Goal: Task Accomplishment & Management: Complete application form

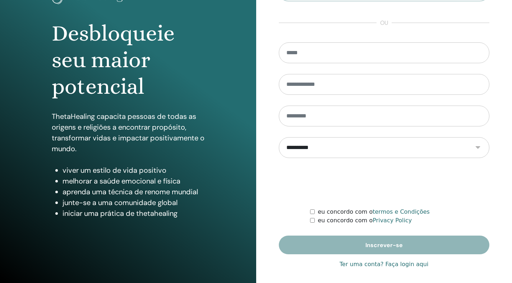
scroll to position [62, 0]
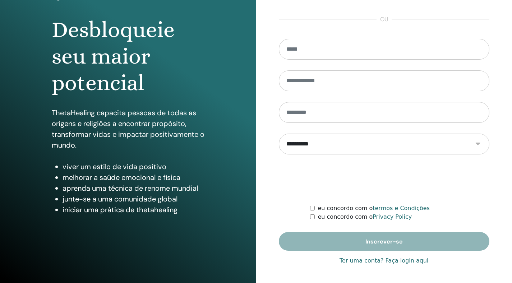
type input "**********"
click at [380, 259] on link "Ter uma conta? Faça login aqui" at bounding box center [383, 260] width 89 height 9
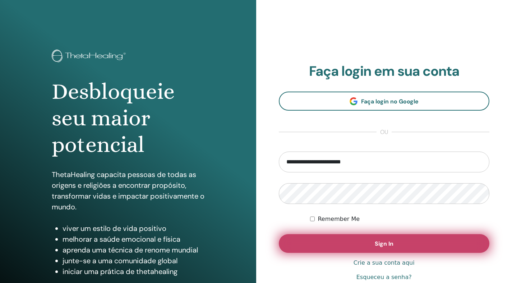
click at [351, 236] on button "Sign In" at bounding box center [384, 243] width 211 height 19
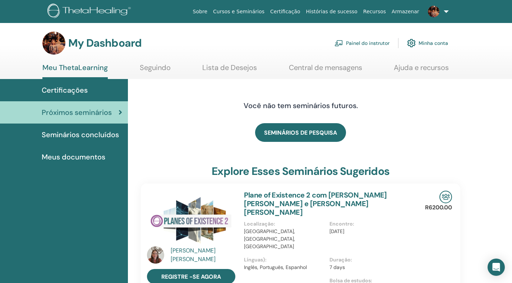
click at [384, 45] on link "Painel do instrutor" at bounding box center [361, 43] width 55 height 16
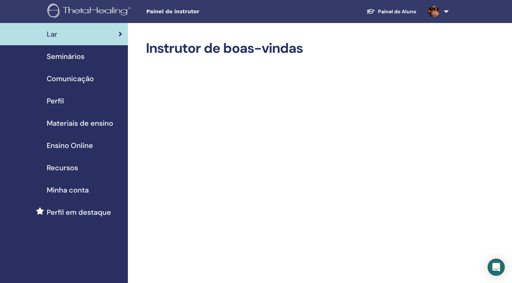
click at [92, 55] on div "Seminários" at bounding box center [64, 56] width 116 height 11
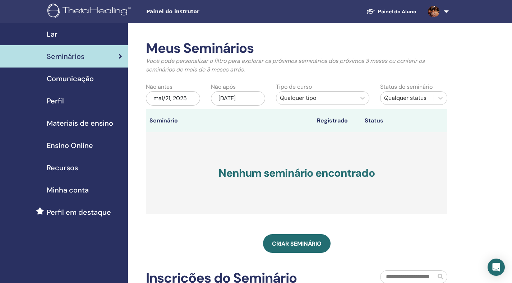
click at [311, 233] on div "Meus Seminários Você pode personalizar o filtro para explorar os próximos semin…" at bounding box center [296, 176] width 301 height 272
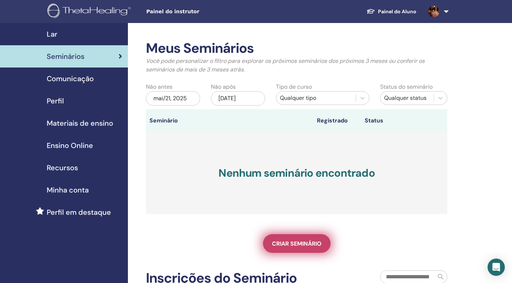
click at [307, 236] on link "Criar seminário" at bounding box center [297, 243] width 68 height 19
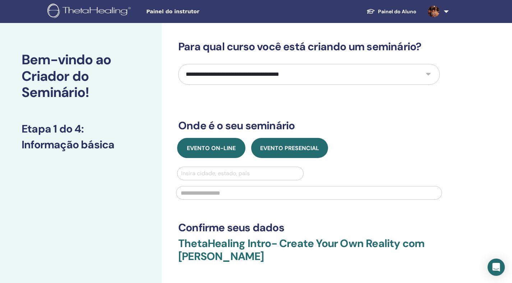
click at [208, 152] on button "Evento on-line" at bounding box center [211, 148] width 68 height 20
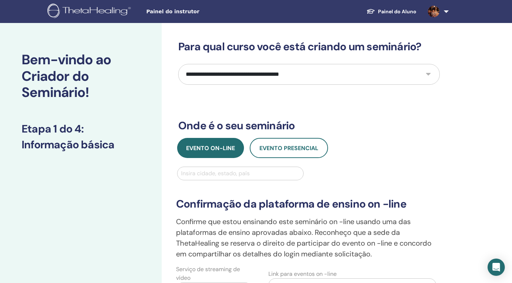
click at [273, 73] on select "**********" at bounding box center [308, 74] width 261 height 21
select select "*"
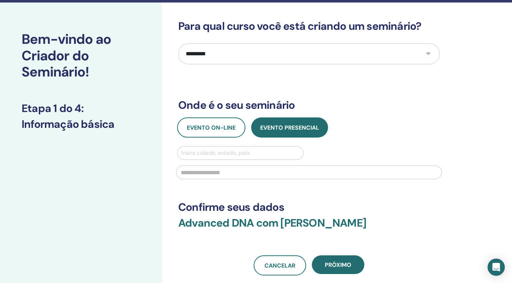
scroll to position [40, 0]
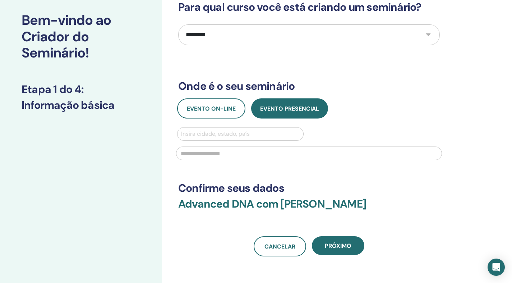
click at [240, 131] on div at bounding box center [240, 134] width 119 height 10
type input "*"
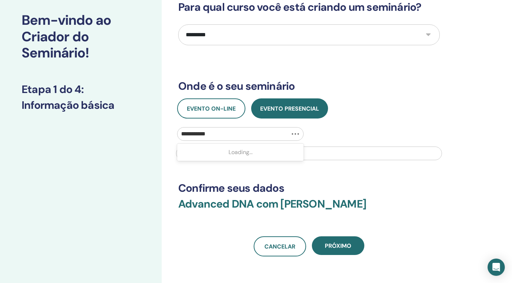
type input "**********"
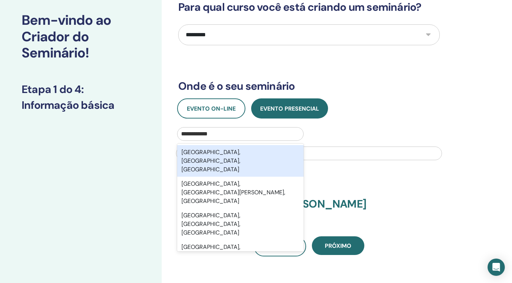
click at [224, 154] on div "[GEOGRAPHIC_DATA], [GEOGRAPHIC_DATA], [GEOGRAPHIC_DATA]" at bounding box center [240, 161] width 126 height 32
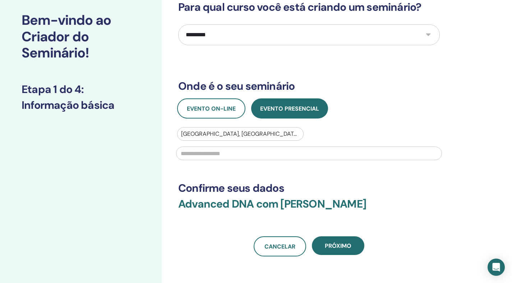
click at [225, 154] on input "text" at bounding box center [309, 154] width 266 height 14
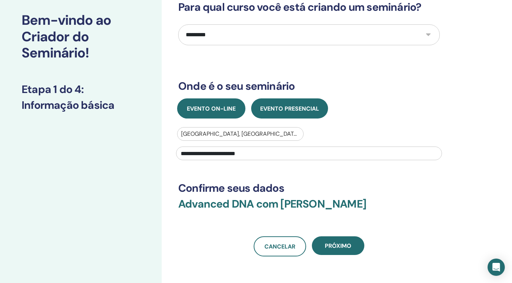
type input "**********"
click at [193, 109] on span "Evento on-line" at bounding box center [211, 109] width 49 height 8
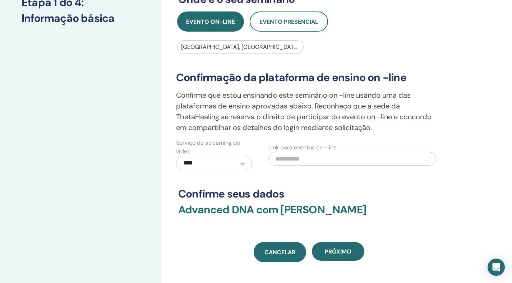
scroll to position [175, 0]
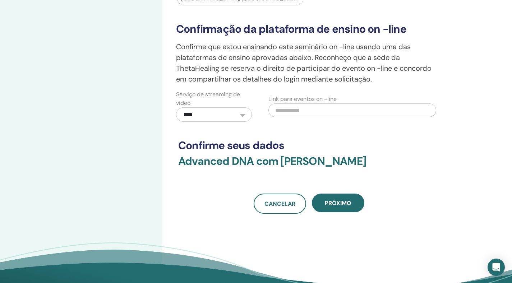
click at [305, 108] on input "text" at bounding box center [352, 110] width 168 height 14
click at [246, 115] on select "**********" at bounding box center [214, 114] width 76 height 14
click at [296, 113] on input "text" at bounding box center [352, 110] width 168 height 14
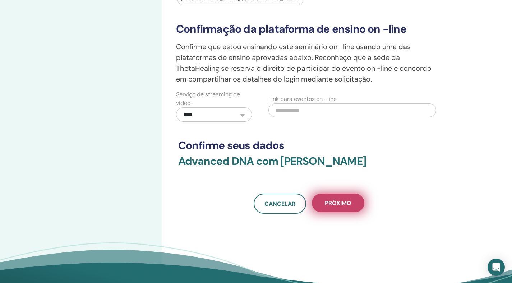
click at [343, 207] on button "Próximo" at bounding box center [338, 203] width 52 height 19
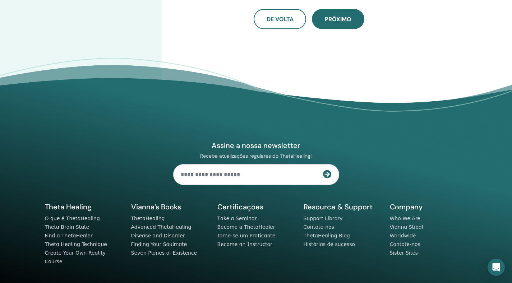
scroll to position [0, 0]
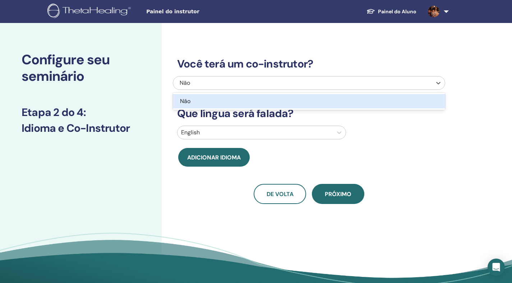
click at [272, 87] on div "Não" at bounding box center [283, 83] width 207 height 9
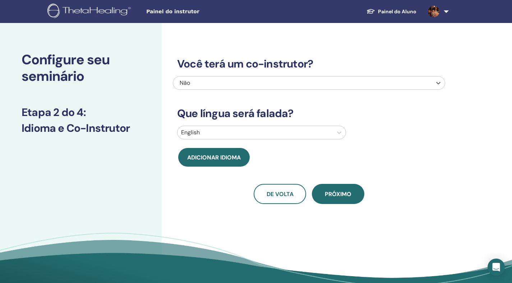
click at [272, 86] on div "Não" at bounding box center [283, 83] width 207 height 9
click at [260, 135] on div at bounding box center [255, 133] width 148 height 10
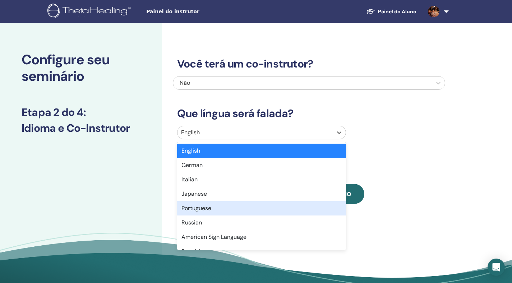
click at [250, 211] on div "Portuguese" at bounding box center [261, 208] width 169 height 14
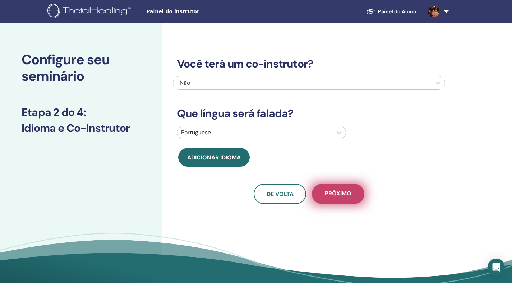
click at [352, 196] on button "Próximo" at bounding box center [338, 194] width 52 height 20
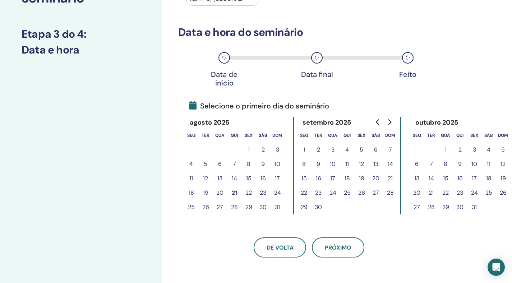
scroll to position [144, 0]
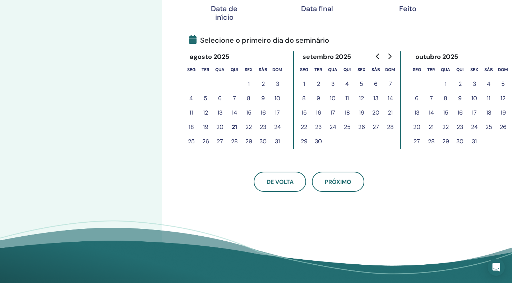
click at [363, 83] on button "5" at bounding box center [361, 84] width 14 height 14
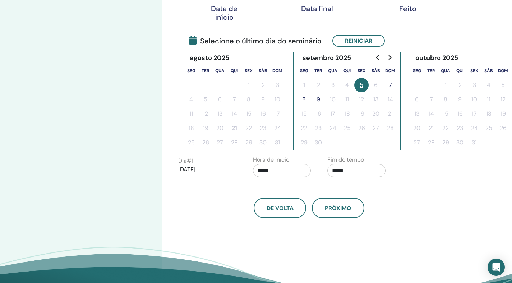
click at [389, 87] on button "7" at bounding box center [390, 85] width 14 height 14
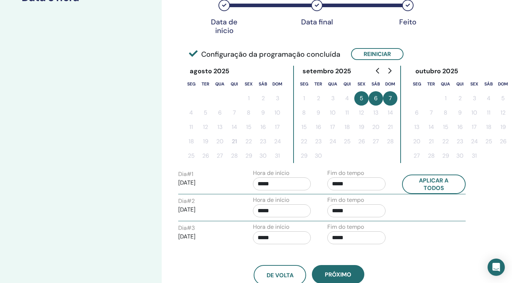
scroll to position [123, 0]
